Goal: Check status: Check status

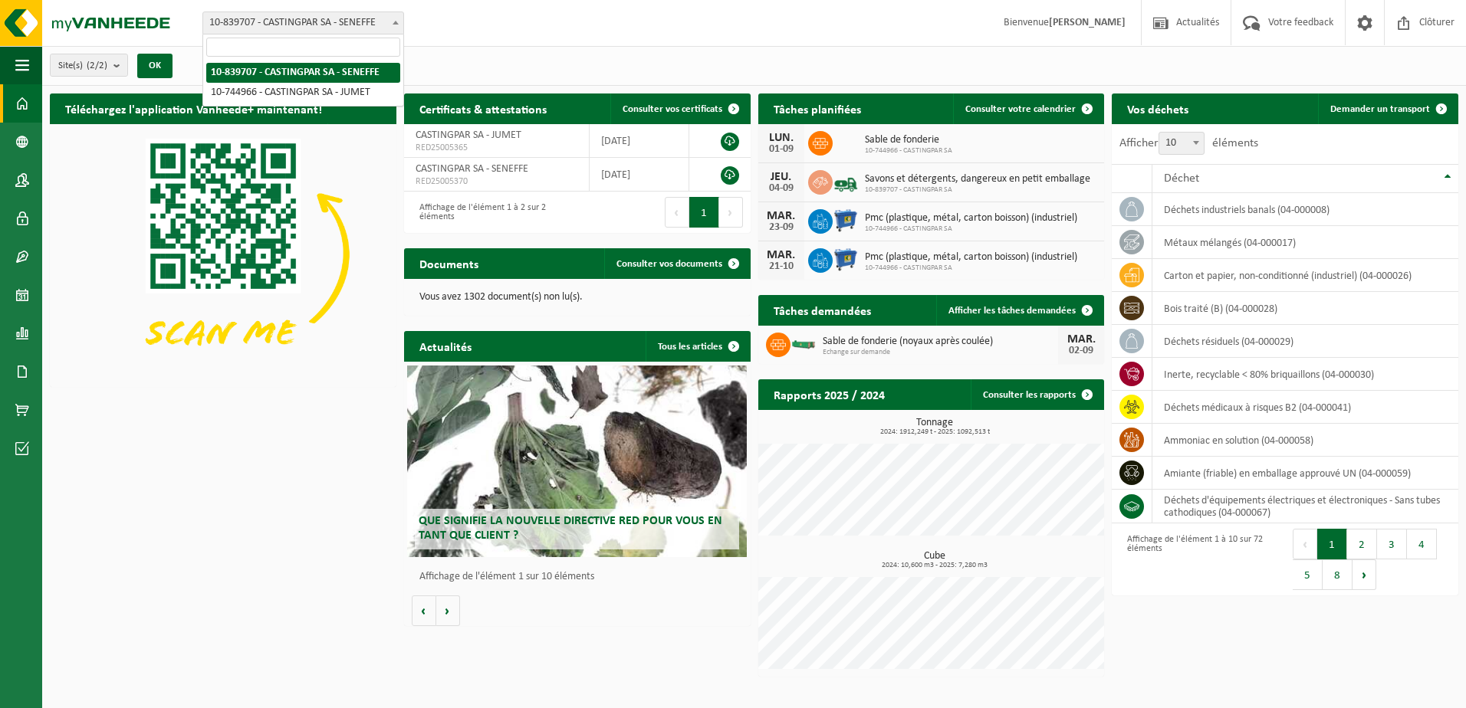
click at [384, 28] on span "10-839707 - CASTINGPAR SA - SENEFFE" at bounding box center [303, 22] width 200 height 21
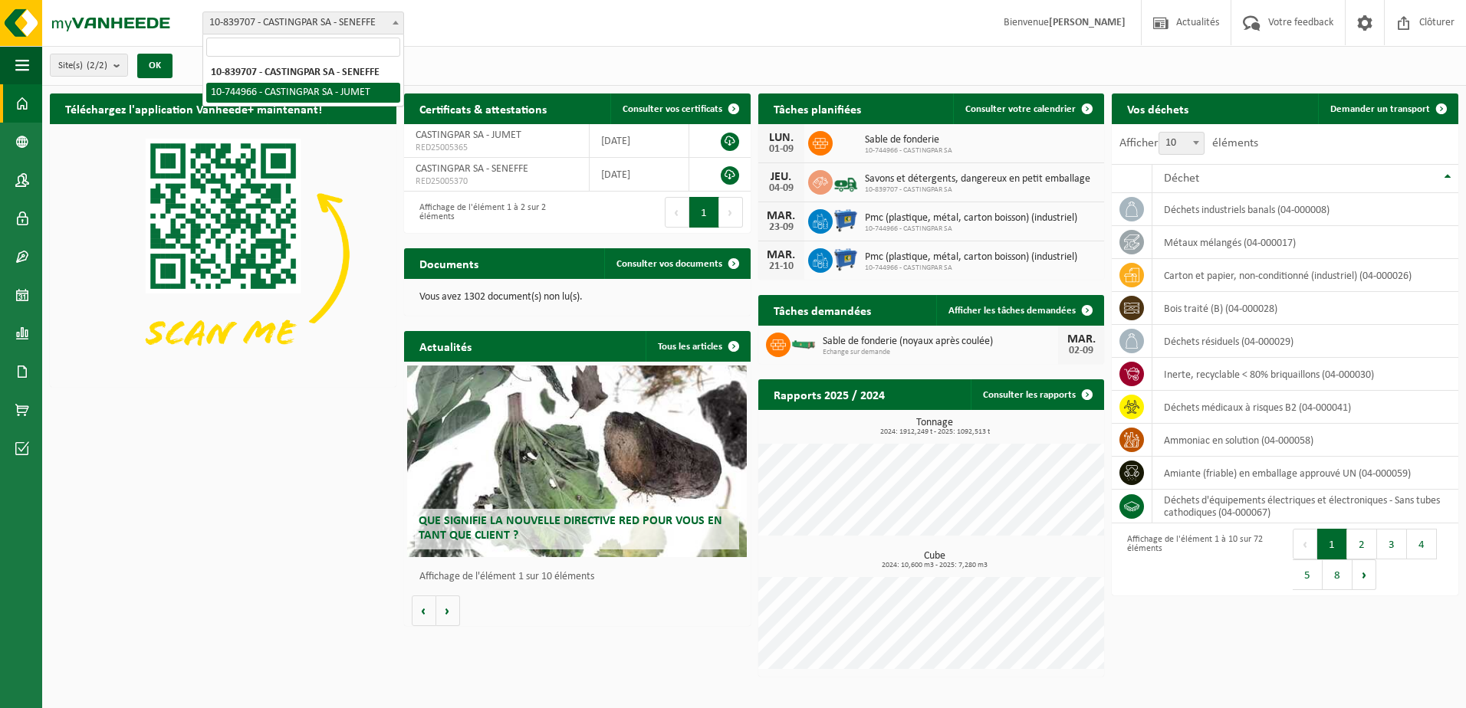
select select "6262"
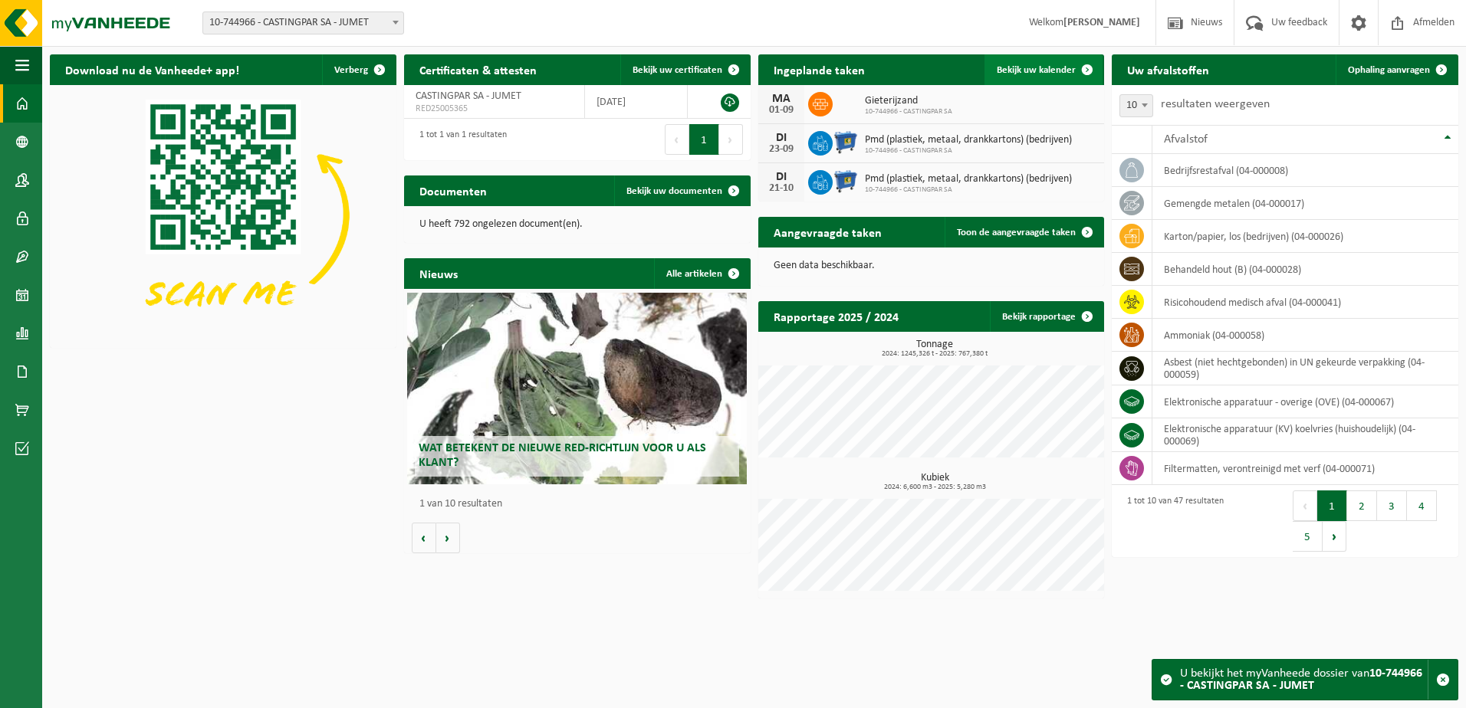
click at [1044, 70] on span "Bekijk uw kalender" at bounding box center [1036, 70] width 79 height 10
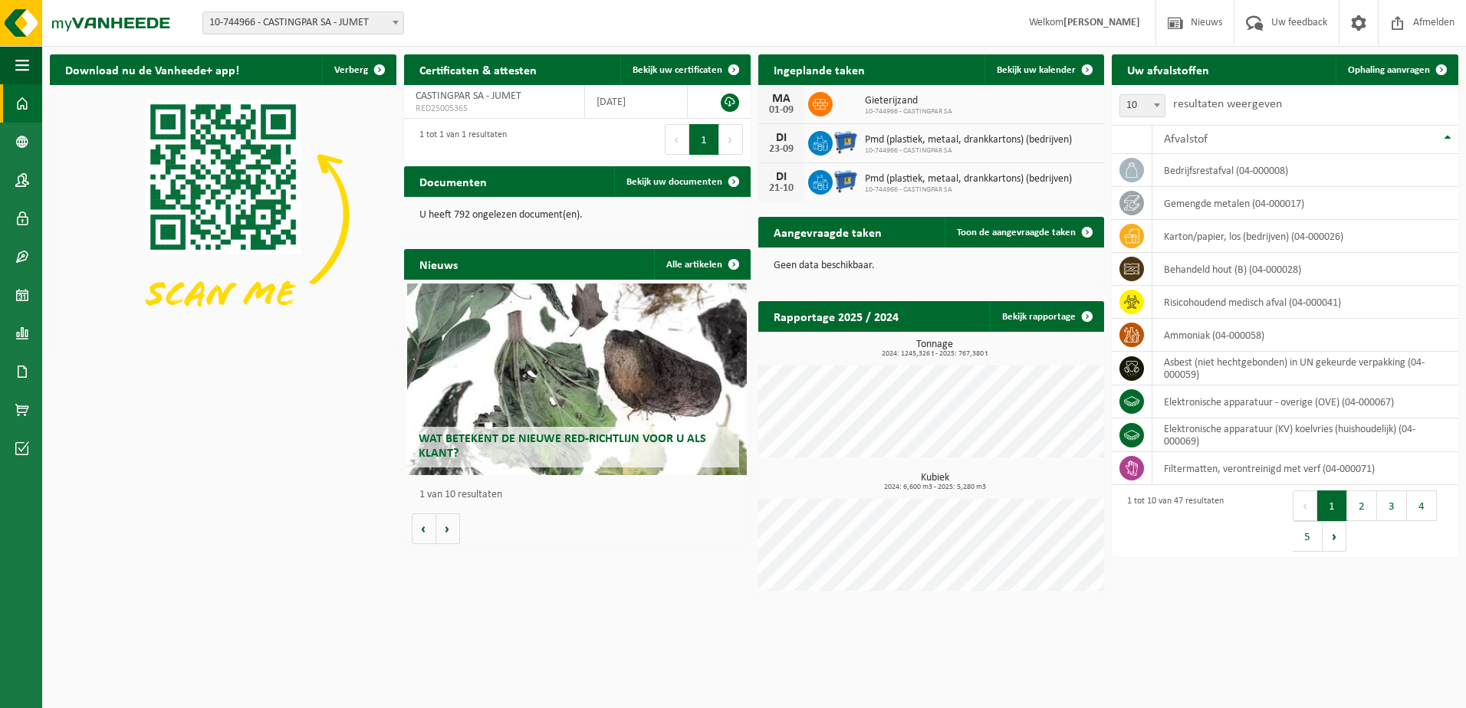
click at [296, 16] on span "10-744966 - CASTINGPAR SA - JUMET" at bounding box center [303, 22] width 200 height 21
click at [27, 294] on span at bounding box center [22, 295] width 14 height 38
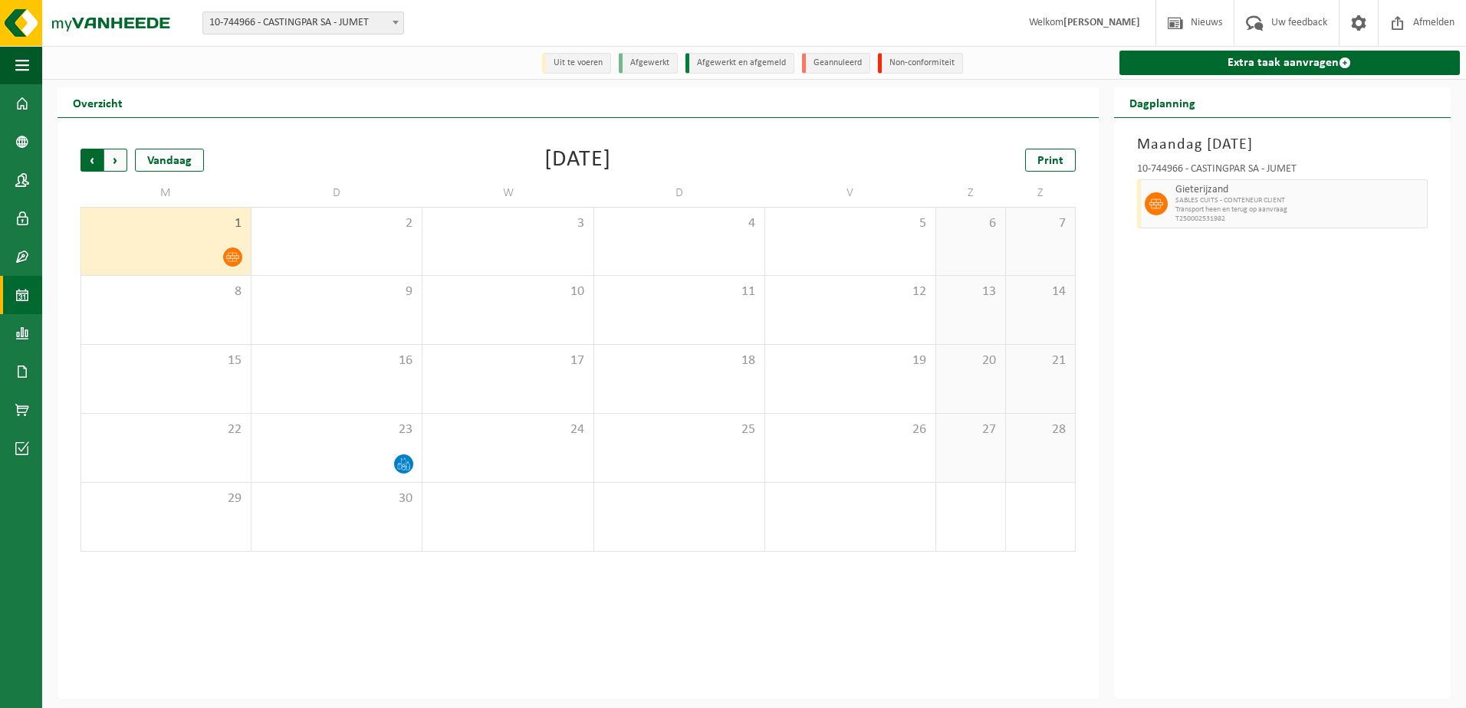
click at [120, 162] on span "Volgende" at bounding box center [115, 160] width 23 height 23
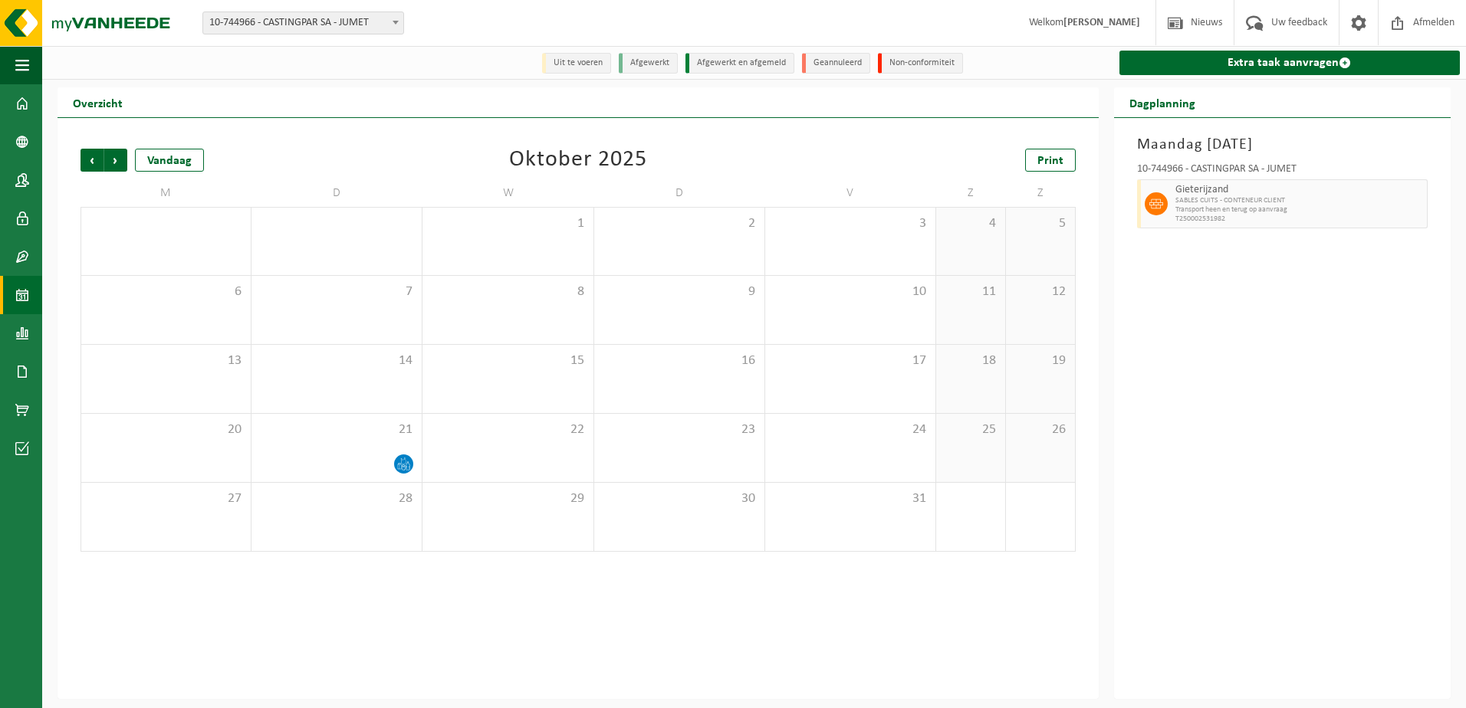
click at [120, 162] on span "Volgende" at bounding box center [115, 160] width 23 height 23
click at [91, 166] on span "Vorige" at bounding box center [92, 160] width 23 height 23
click at [121, 162] on span "Volgende" at bounding box center [115, 160] width 23 height 23
